Goal: Use online tool/utility: Utilize a website feature to perform a specific function

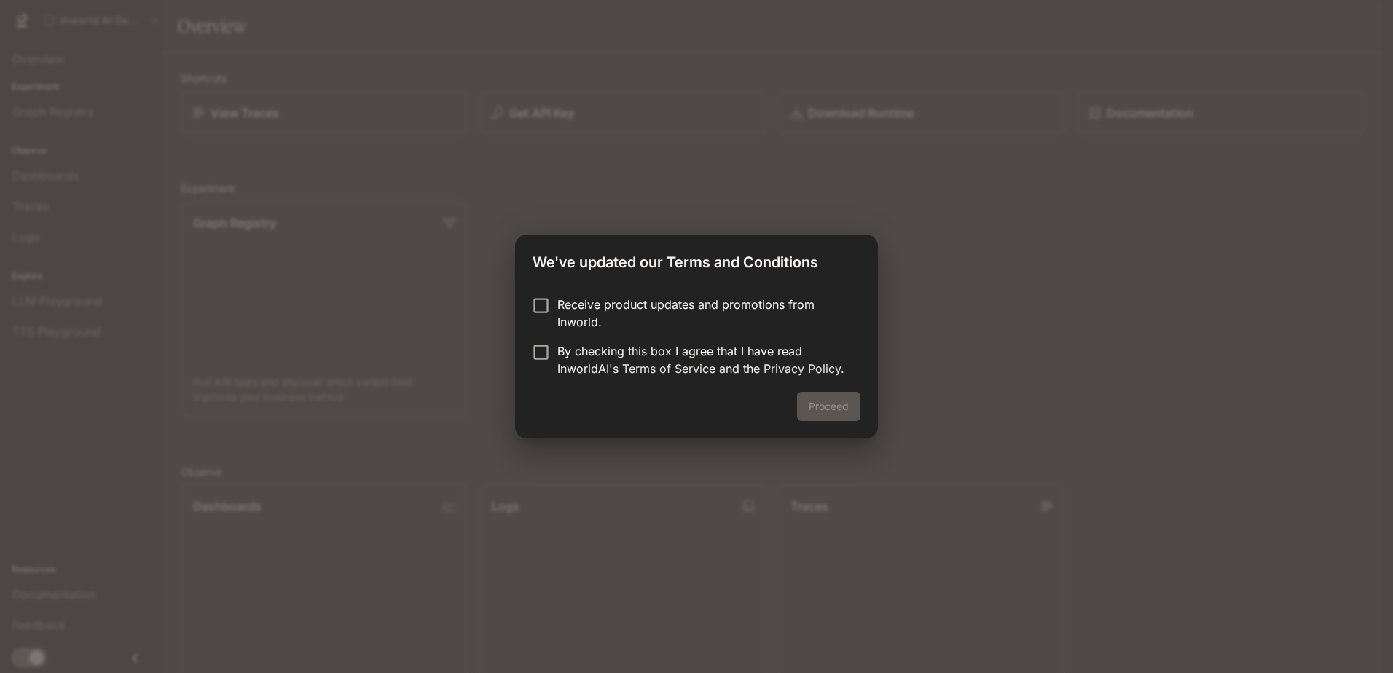
click at [610, 306] on p "Receive product updates and promotions from Inworld." at bounding box center [702, 313] width 291 height 35
click at [623, 354] on p "By checking this box I agree that I have read InworldAI's Terms of Service and …" at bounding box center [702, 359] width 291 height 35
click at [659, 290] on div "Receive product updates and promotions from Inworld. By checking this box I agr…" at bounding box center [696, 338] width 363 height 108
click at [667, 305] on p "Receive product updates and promotions from Inworld." at bounding box center [702, 313] width 291 height 35
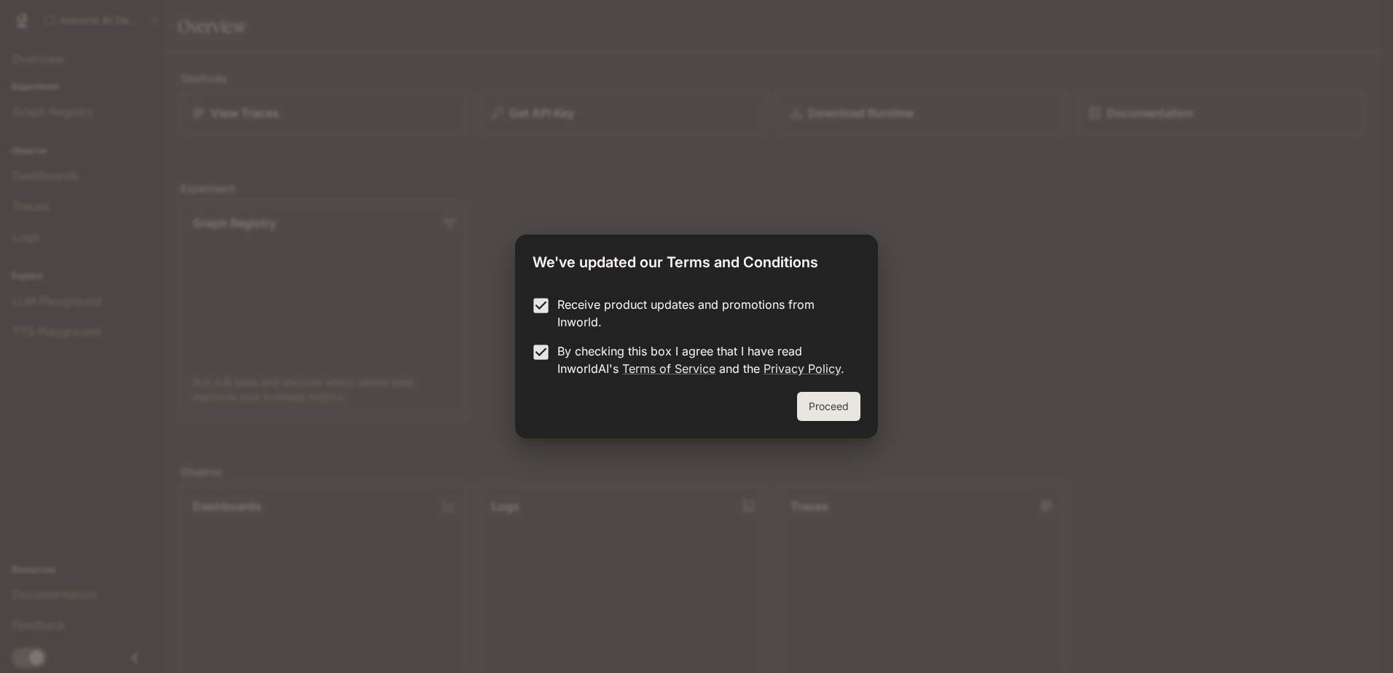
click at [819, 406] on button "Proceed" at bounding box center [828, 406] width 63 height 29
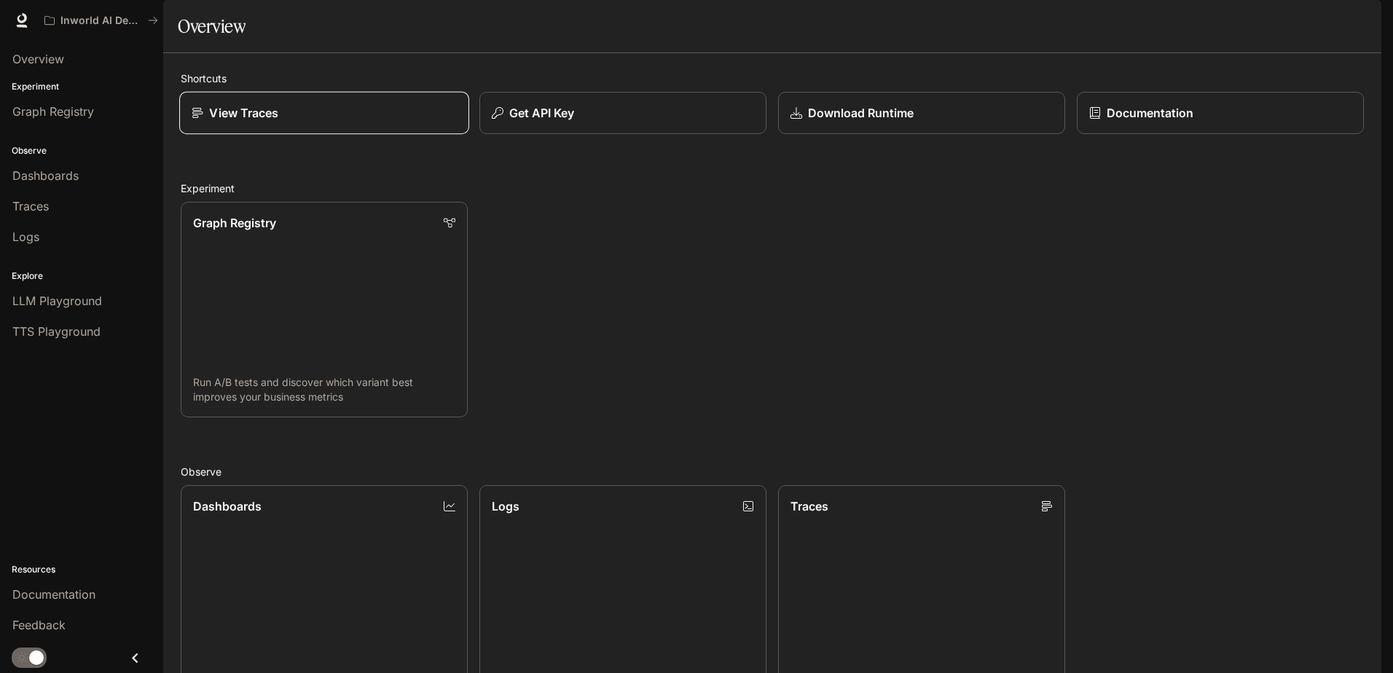
click at [369, 122] on div "View Traces" at bounding box center [324, 112] width 265 height 17
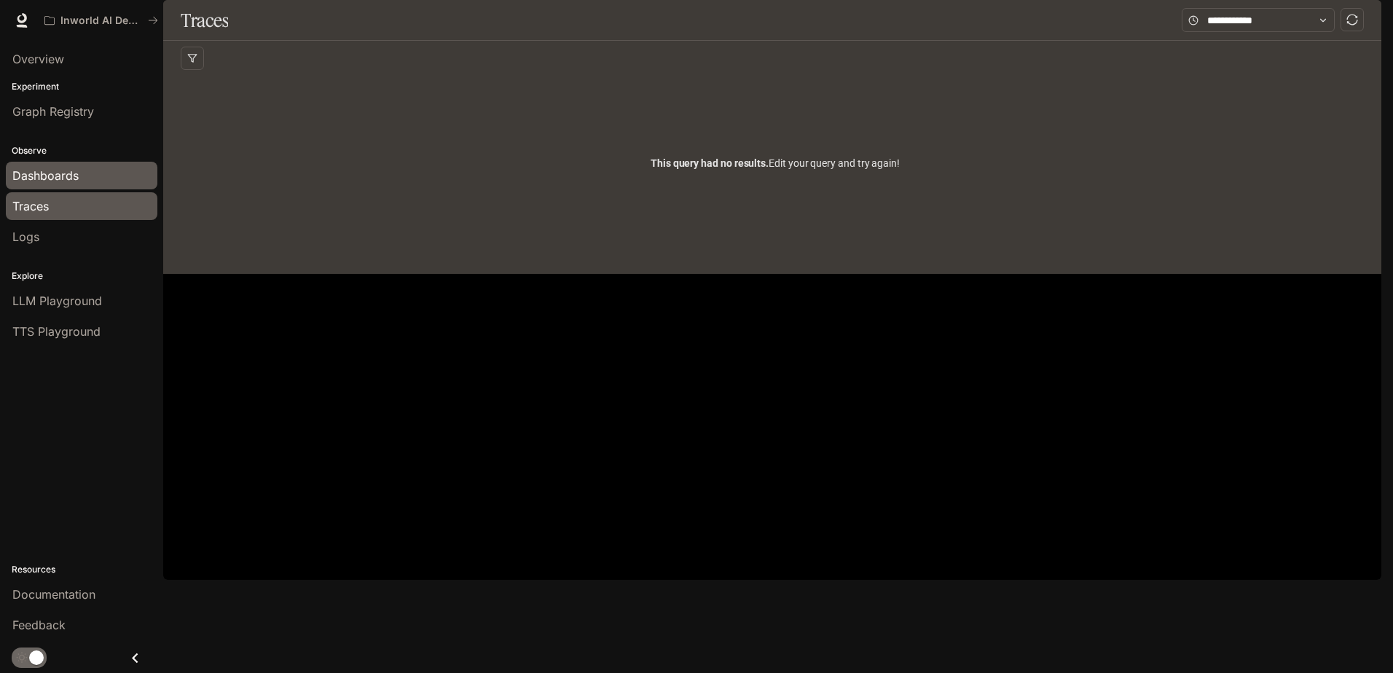
click at [59, 183] on span "Dashboards" at bounding box center [45, 175] width 66 height 17
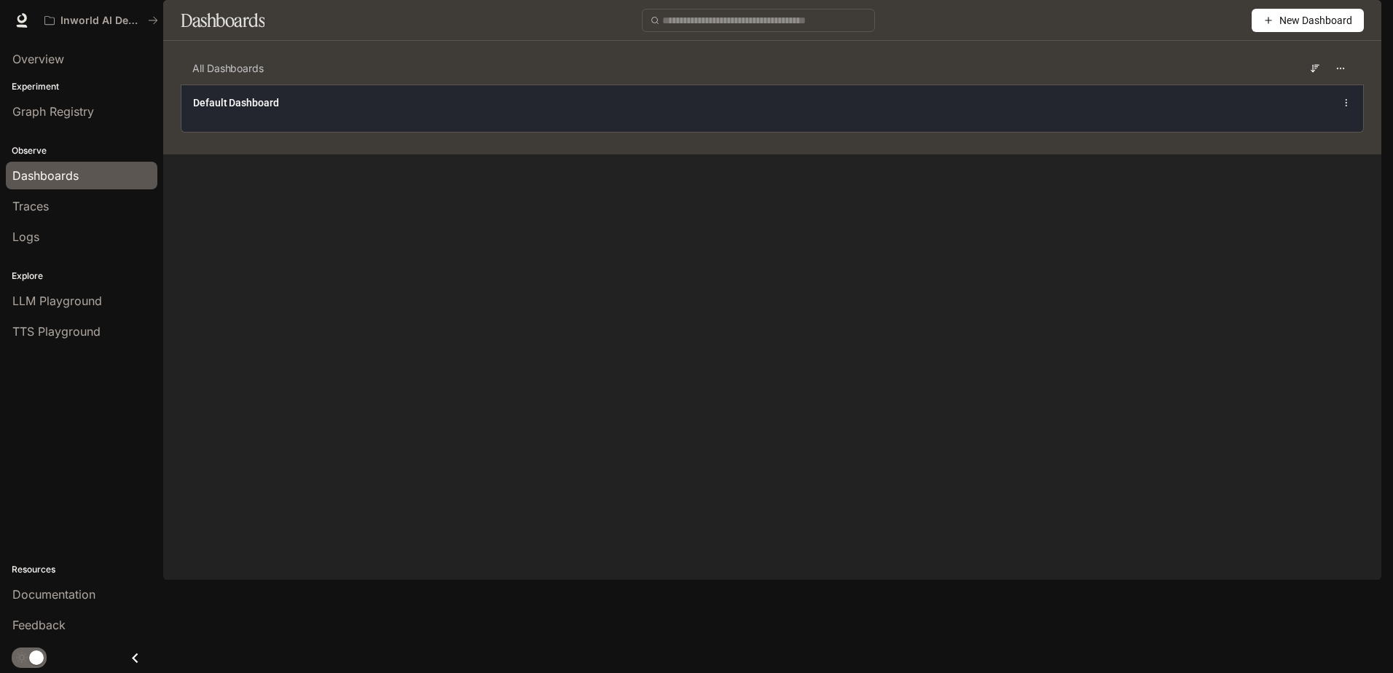
click at [256, 110] on span "Default Dashboard" at bounding box center [236, 102] width 86 height 15
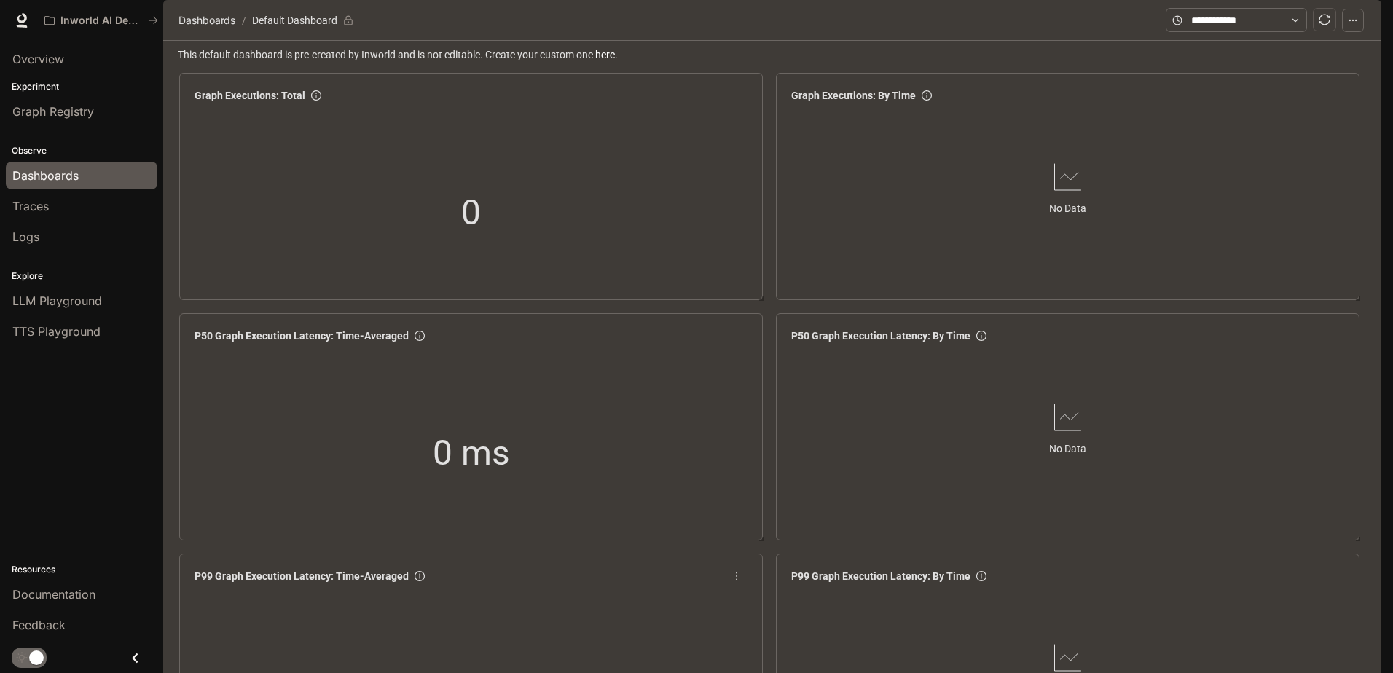
scroll to position [510, 0]
click at [116, 304] on div "LLM Playground" at bounding box center [81, 300] width 138 height 17
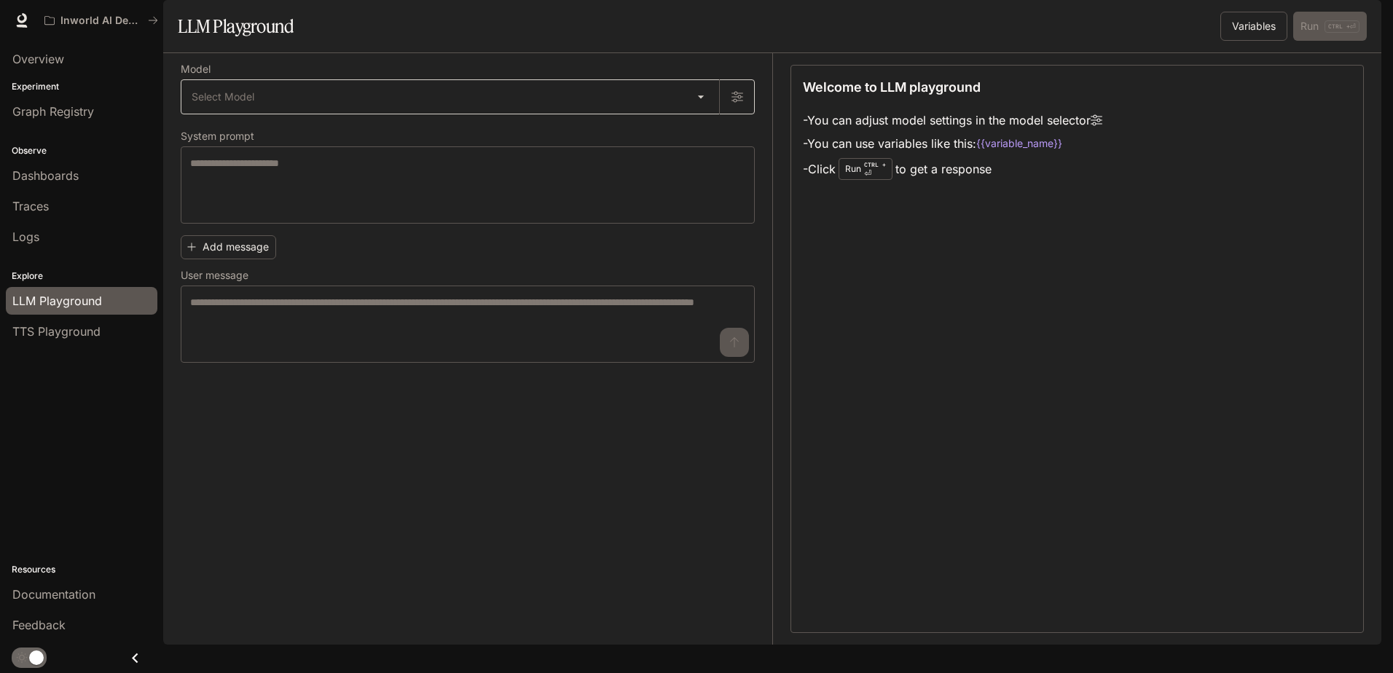
click at [698, 128] on body "Skip to main content Inworld AI Demos Documentation Documentation Portal Overvi…" at bounding box center [696, 336] width 1393 height 673
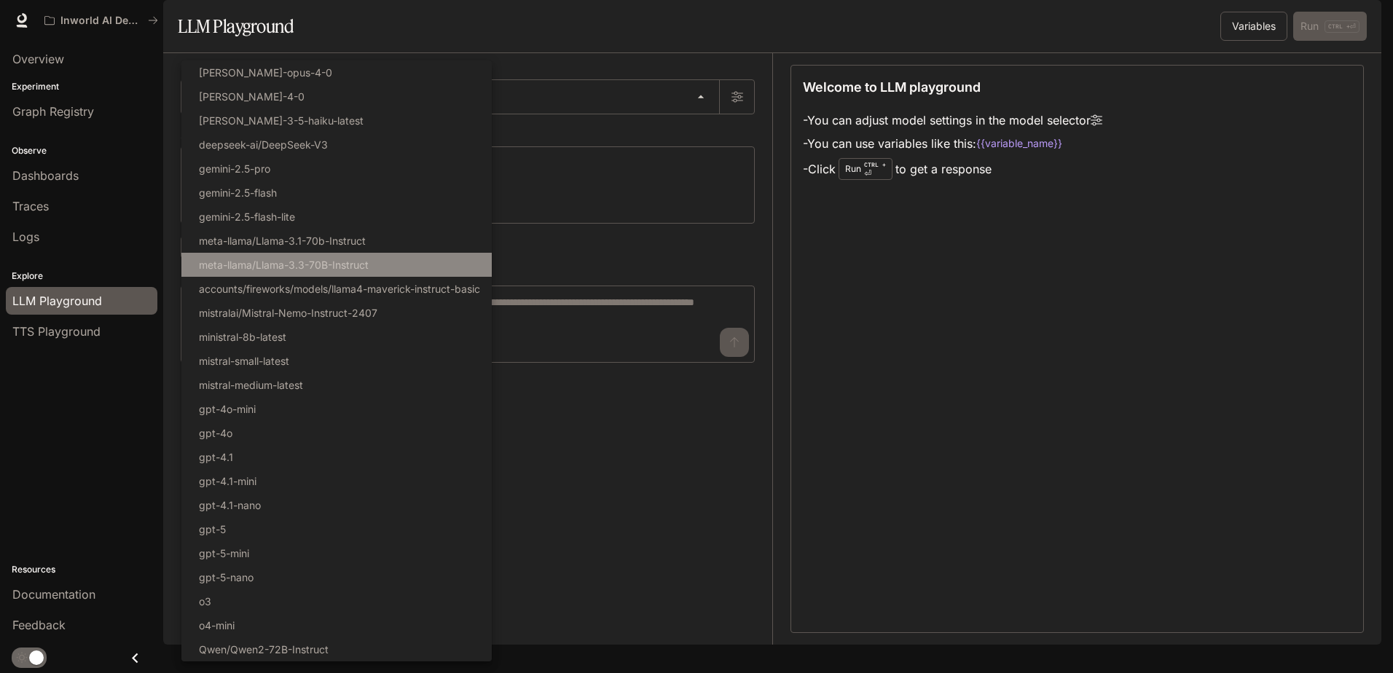
click at [345, 256] on li "meta-llama/Llama-3.3-70B-Instruct" at bounding box center [336, 265] width 310 height 24
type input "**********"
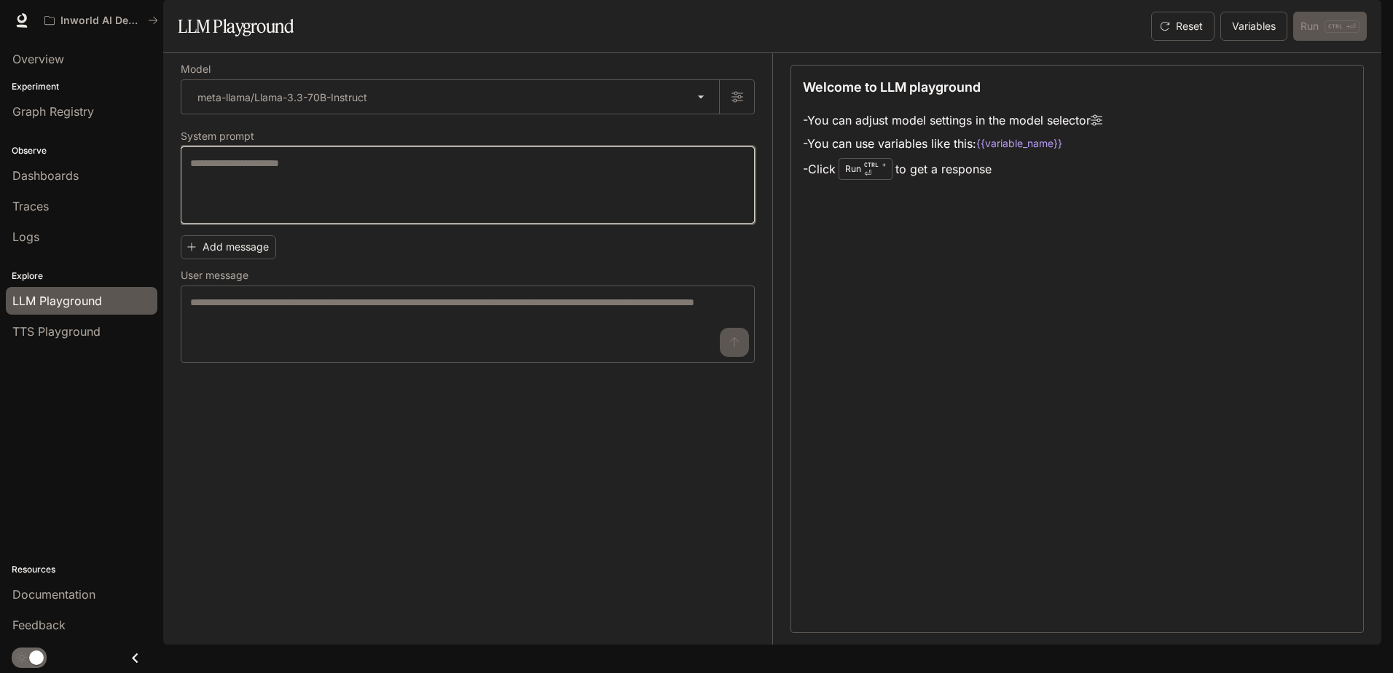
click at [345, 214] on textarea at bounding box center [467, 185] width 555 height 58
